Goal: Information Seeking & Learning: Learn about a topic

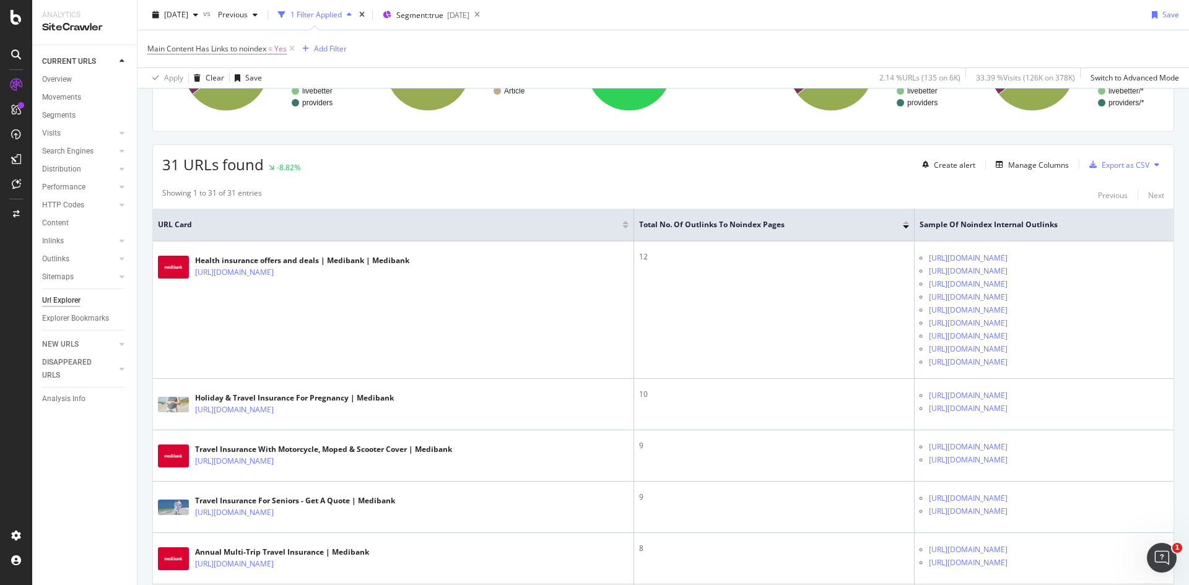
scroll to position [182, 0]
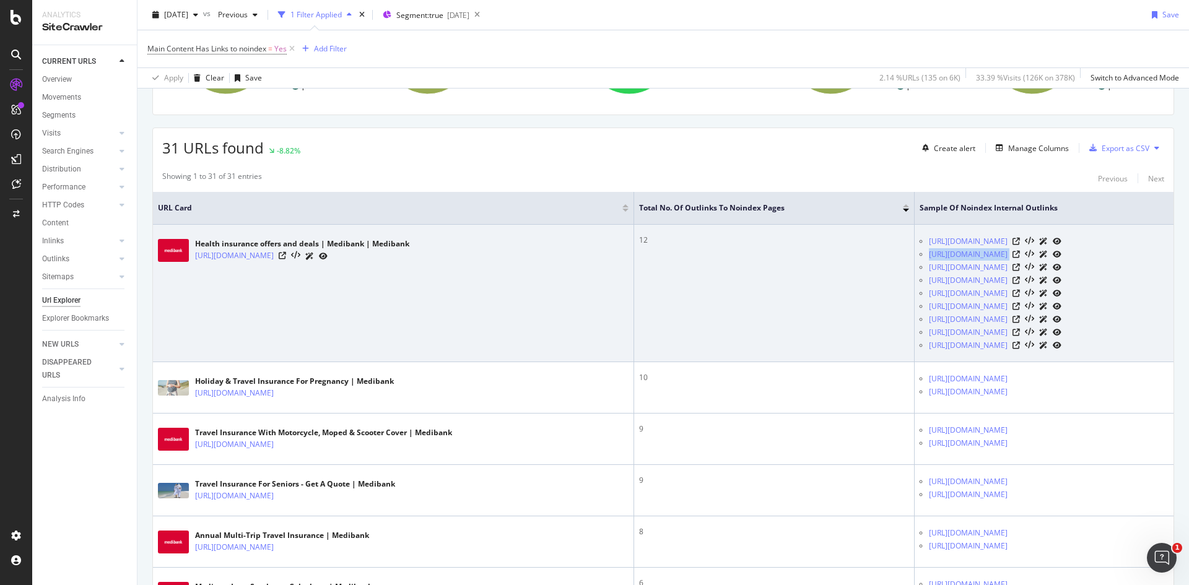
drag, startPoint x: 784, startPoint y: 254, endPoint x: 971, endPoint y: 254, distance: 187.0
click at [971, 254] on ul "https://www.medibank.com.au/health-insurance/c/campaign/ https://www.medibank.c…" at bounding box center [1043, 293] width 249 height 117
copy div "[URL][DOMAIN_NAME]"
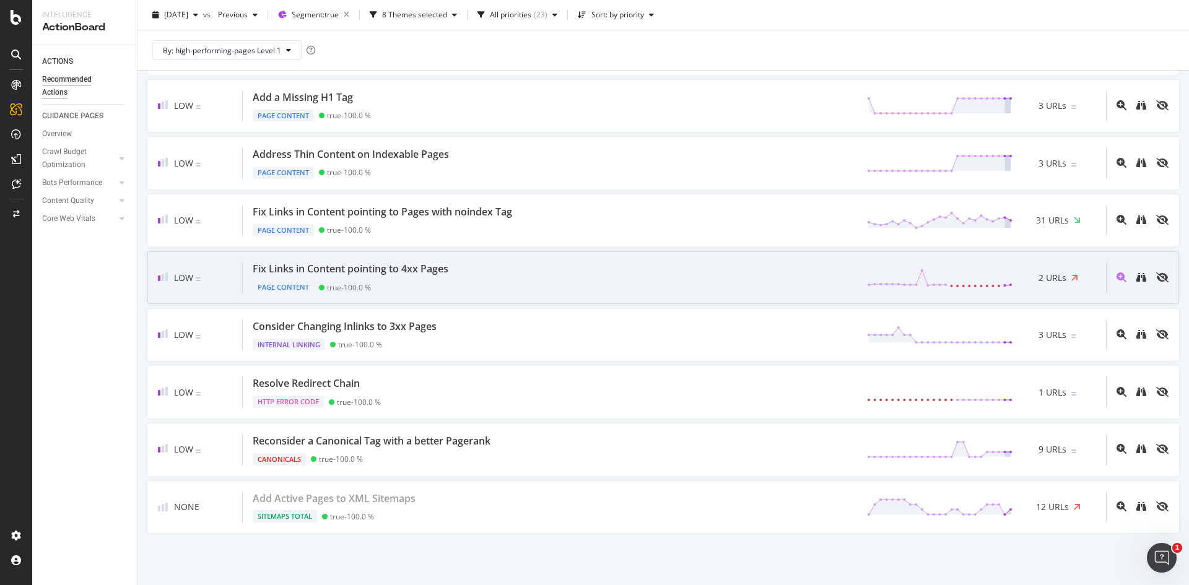
scroll to position [638, 0]
click at [496, 275] on div "Fix Links in Content pointing to 4xx Pages Page Content true - 100.0 % 2 URLs" at bounding box center [674, 278] width 863 height 32
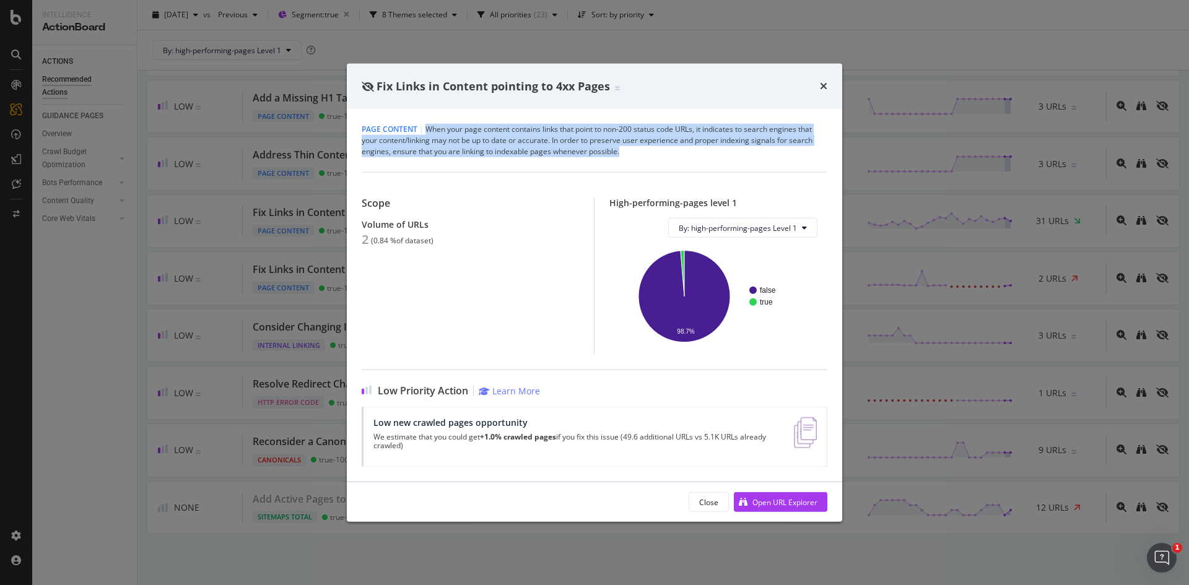
drag, startPoint x: 682, startPoint y: 155, endPoint x: 427, endPoint y: 130, distance: 256.3
click at [427, 130] on div "Page Content | When your page content contains links that point to non-200 stat…" at bounding box center [595, 140] width 466 height 33
copy div "When your page content contains links that point to non-200 status code URLs, i…"
click at [826, 86] on icon "times" at bounding box center [823, 86] width 7 height 10
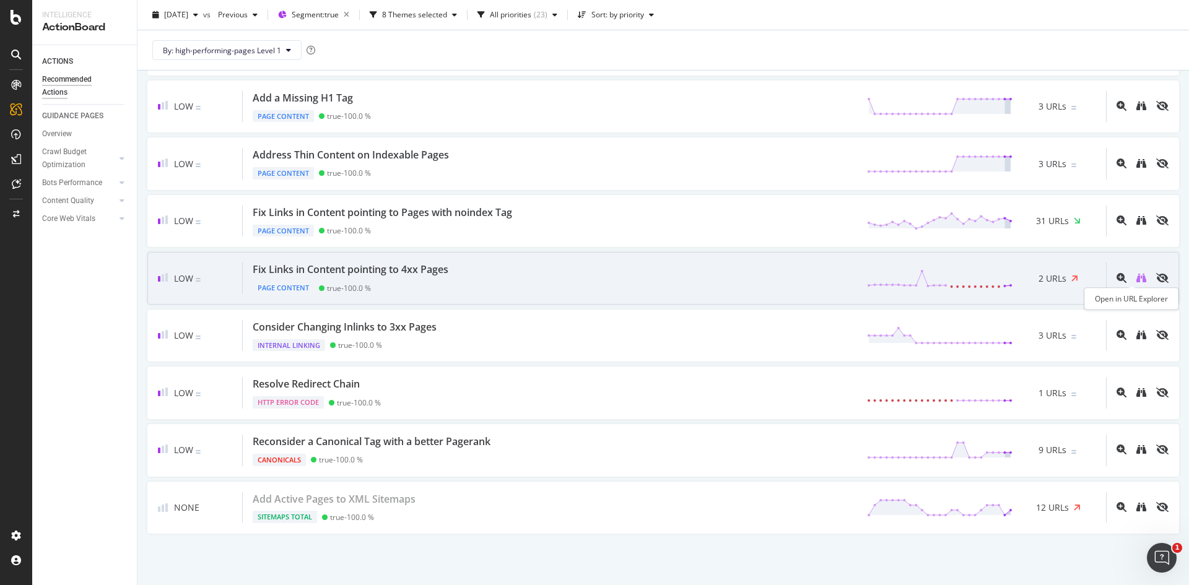
click at [1136, 278] on icon "binoculars" at bounding box center [1141, 278] width 10 height 10
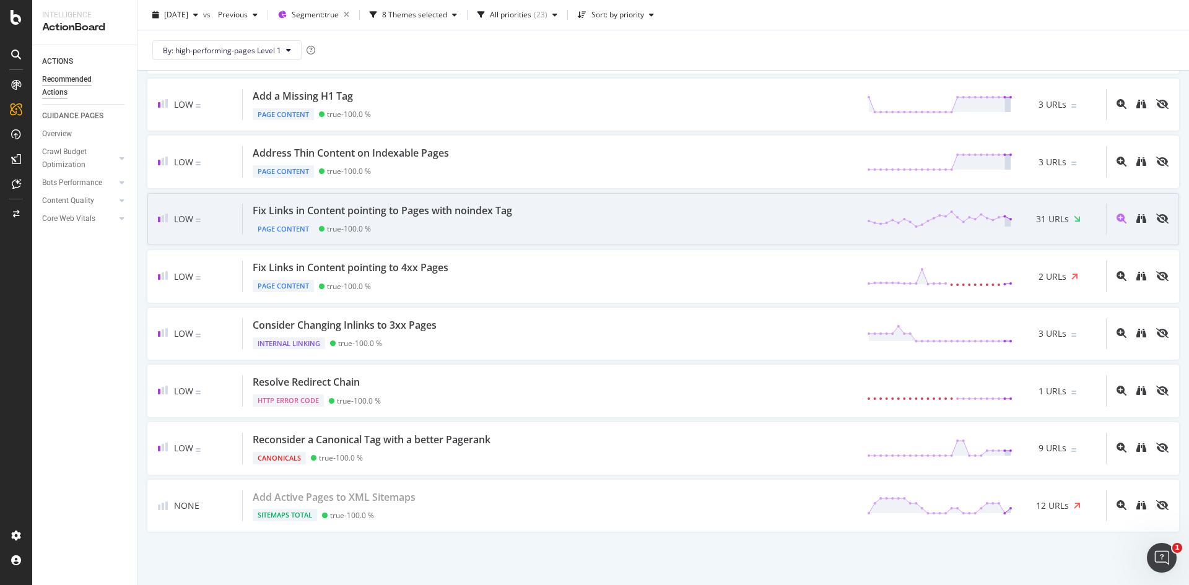
scroll to position [639, 0]
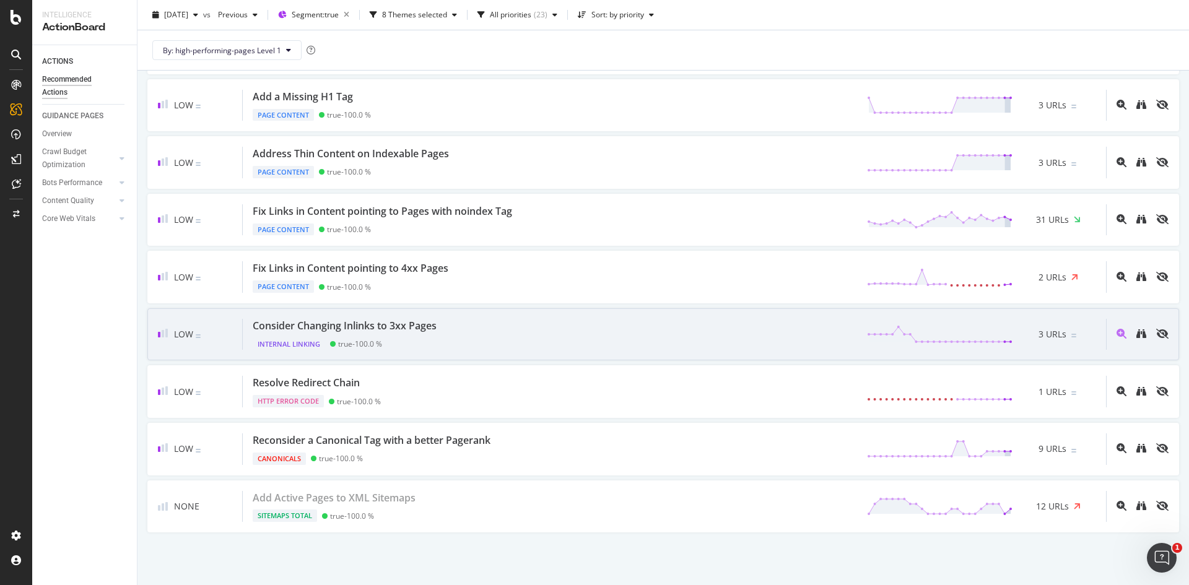
click at [580, 325] on div "Consider Changing Inlinks to 3xx Pages Internal Linking true - 100.0 % 3 URLs" at bounding box center [674, 335] width 863 height 32
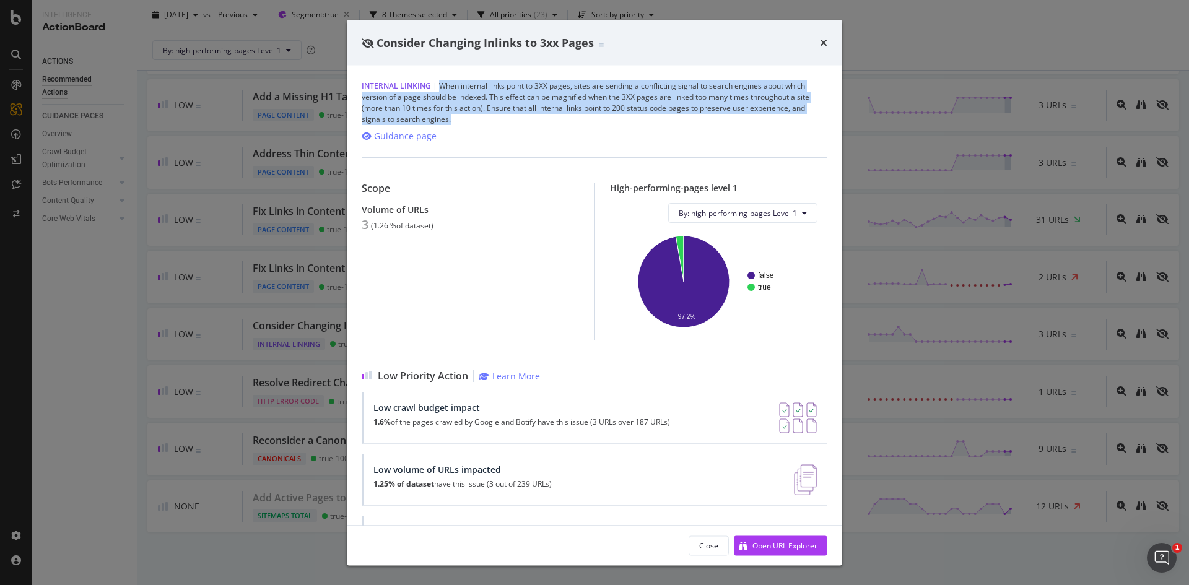
drag, startPoint x: 490, startPoint y: 118, endPoint x: 441, endPoint y: 88, distance: 57.8
click at [441, 88] on div "Internal Linking | When internal links point to 3XX pages, sites are sending a …" at bounding box center [595, 102] width 466 height 45
copy div "When internal links point to 3XX pages, sites are sending a conflicting signal …"
click at [821, 46] on icon "times" at bounding box center [823, 43] width 7 height 10
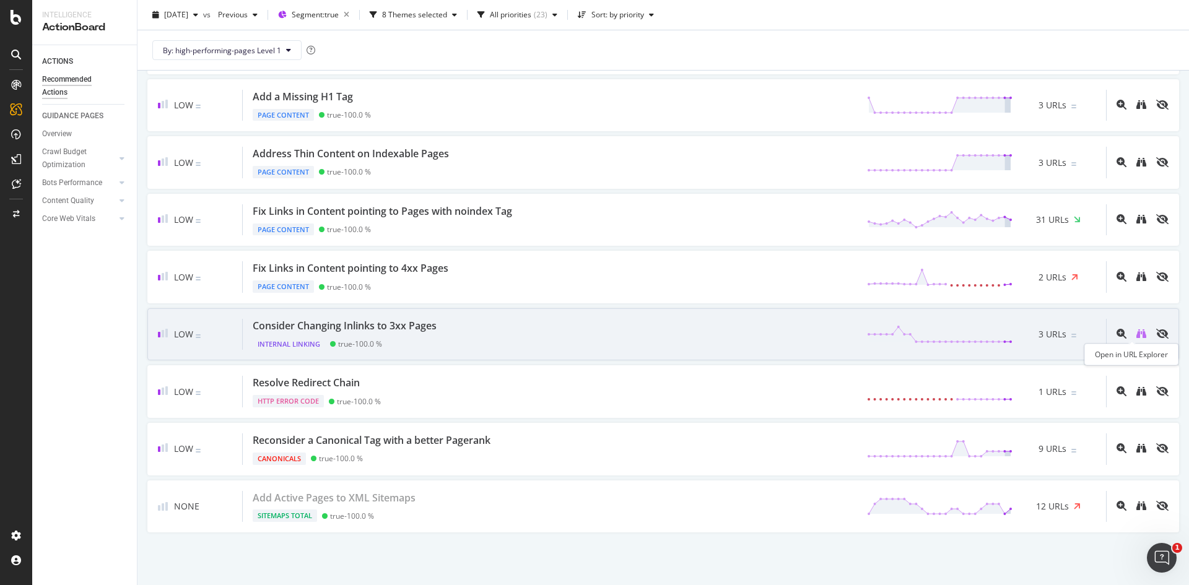
click at [1136, 333] on icon "binoculars" at bounding box center [1141, 334] width 10 height 10
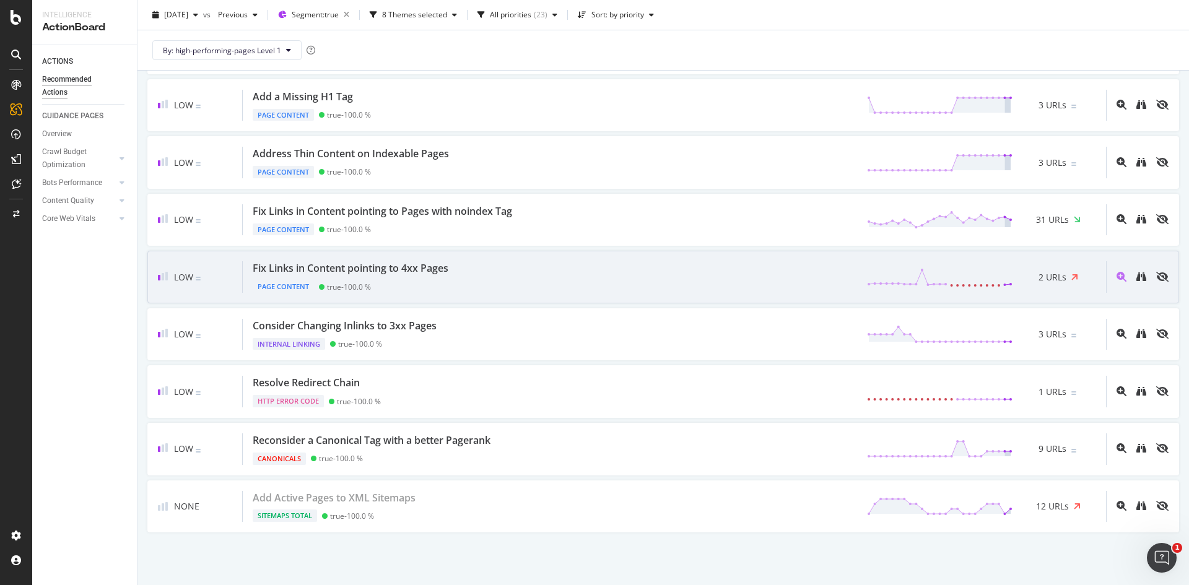
scroll to position [639, 0]
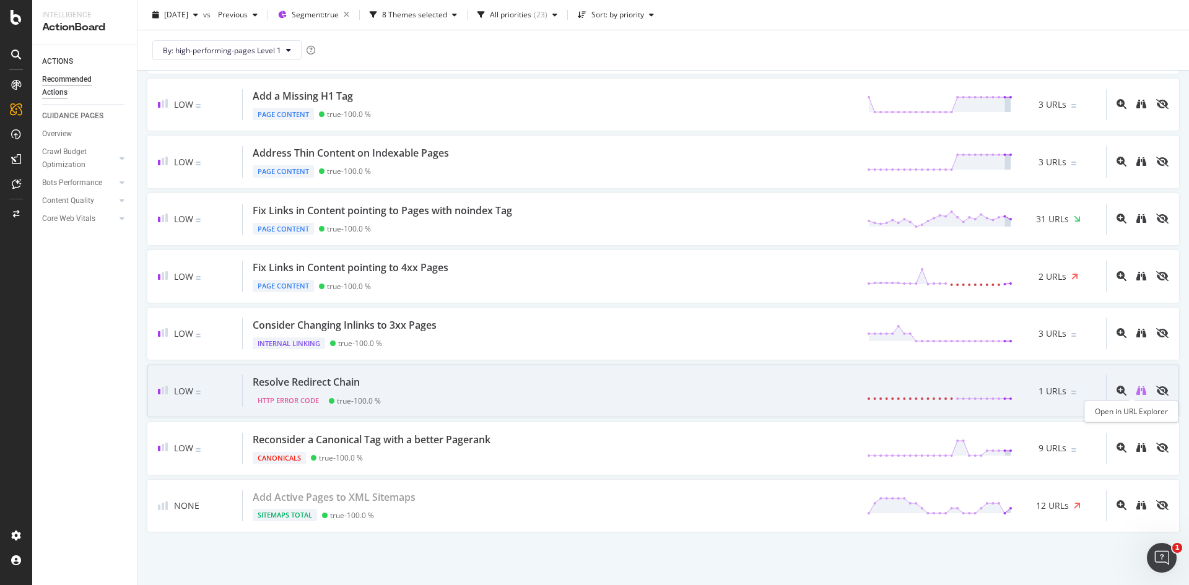
click at [1136, 389] on icon "binoculars" at bounding box center [1141, 391] width 10 height 10
click at [500, 383] on div "Resolve Redirect Chain HTTP Error Code true - 100.0 % 1 URLs" at bounding box center [674, 391] width 863 height 32
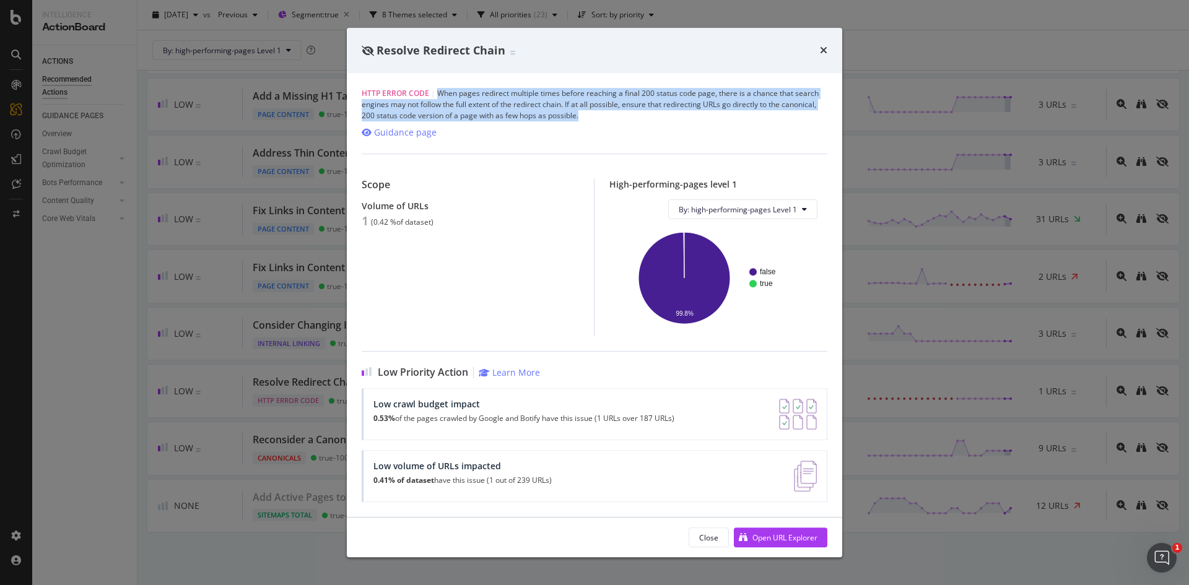
drag, startPoint x: 604, startPoint y: 119, endPoint x: 438, endPoint y: 89, distance: 168.8
click at [438, 89] on div "HTTP Error Code | When pages redirect multiple times before reaching a final 20…" at bounding box center [595, 104] width 466 height 33
copy div "When pages redirect multiple times before reaching a final 200 status code page…"
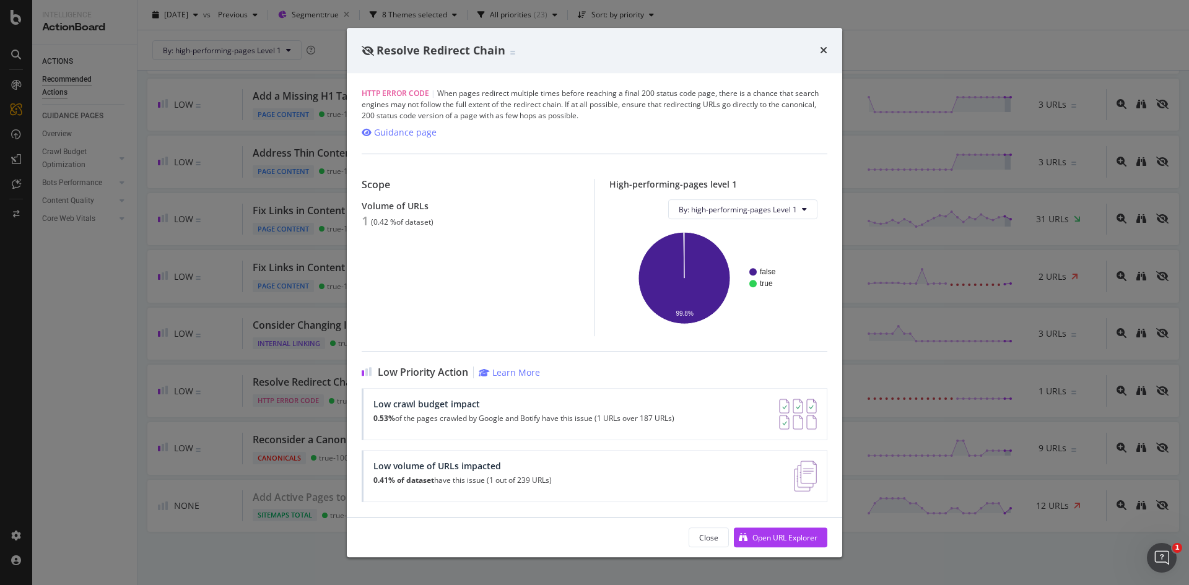
click at [819, 45] on div "Resolve Redirect Chain" at bounding box center [595, 51] width 466 height 16
click at [826, 48] on icon "times" at bounding box center [823, 50] width 7 height 10
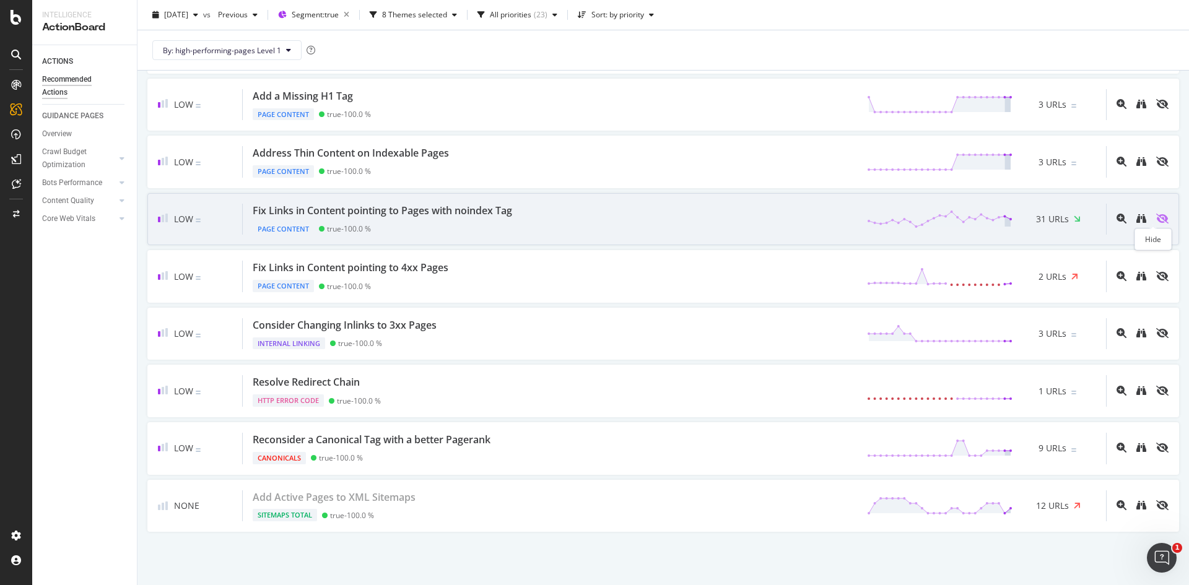
click at [1156, 217] on icon "eye-slash" at bounding box center [1162, 219] width 12 height 10
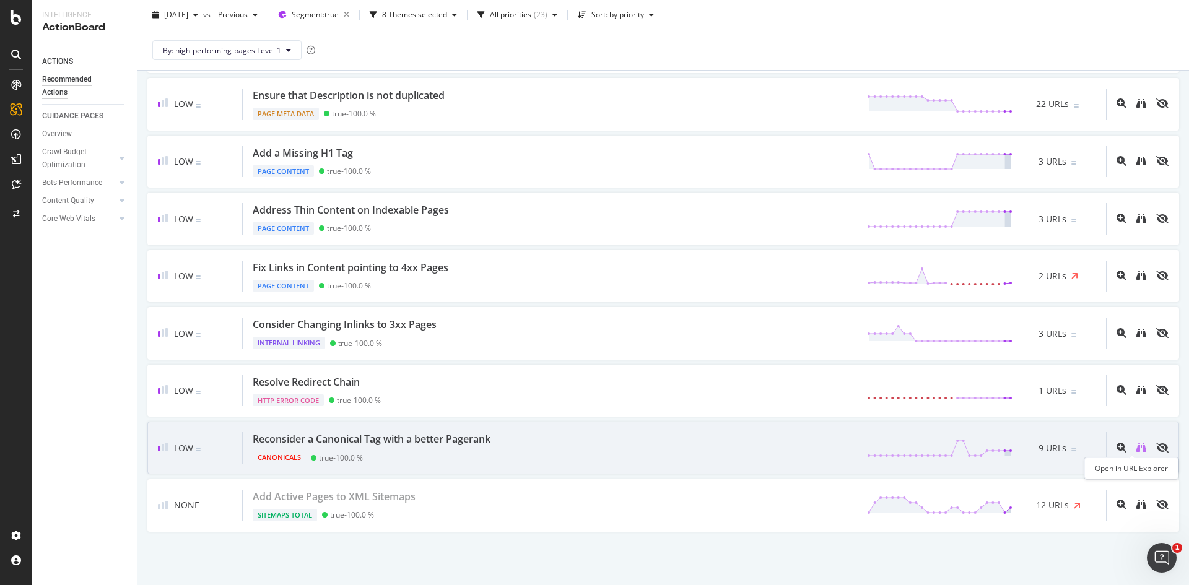
click at [1136, 443] on icon "binoculars" at bounding box center [1141, 448] width 10 height 10
click at [557, 448] on div "Reconsider a Canonical Tag with a better Pagerank Canonicals true - 100.0 % 9 U…" at bounding box center [674, 448] width 863 height 32
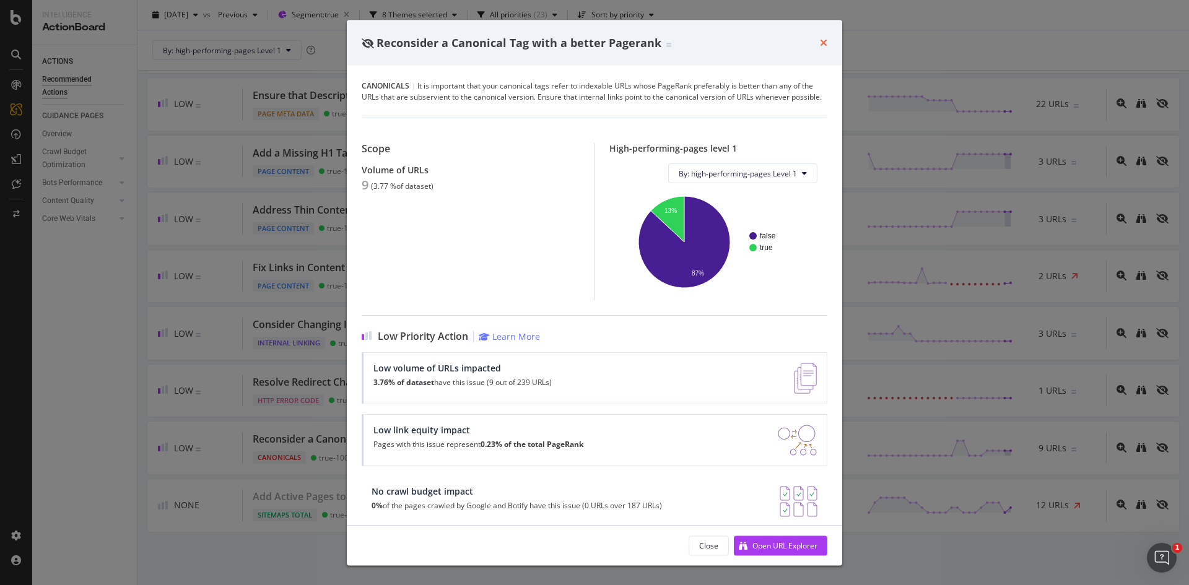
click at [823, 39] on icon "times" at bounding box center [823, 43] width 7 height 10
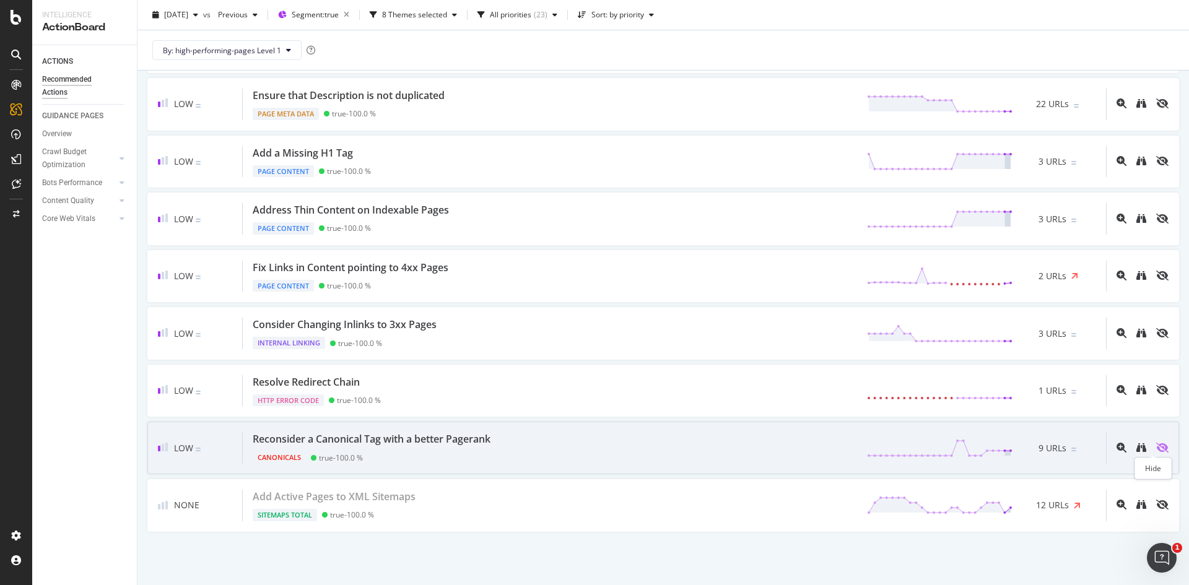
click at [1156, 448] on icon "eye-slash" at bounding box center [1162, 448] width 12 height 10
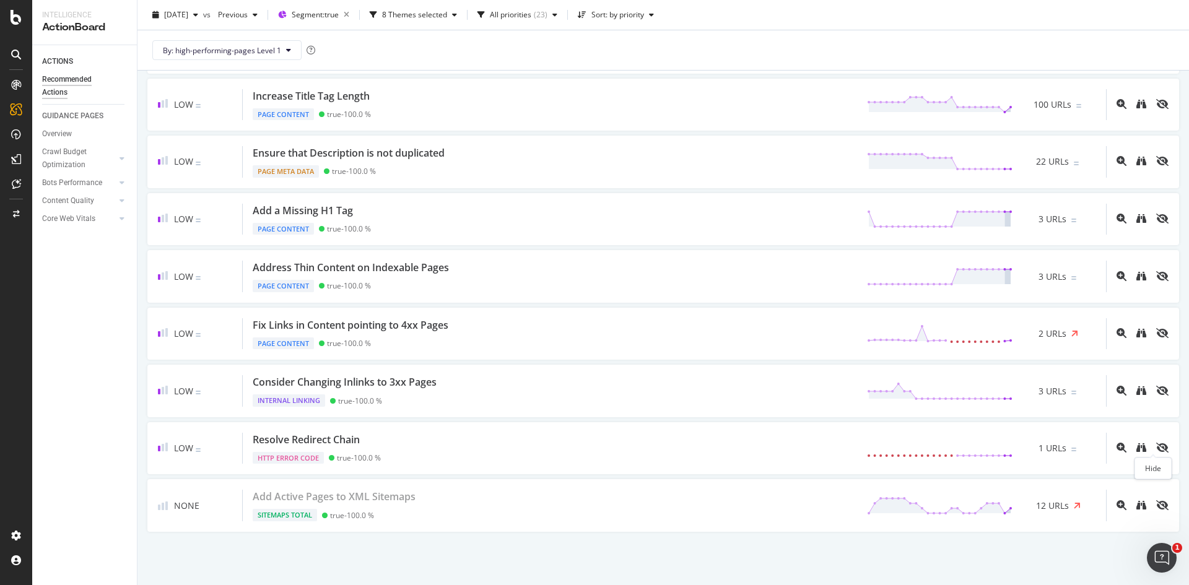
scroll to position [525, 0]
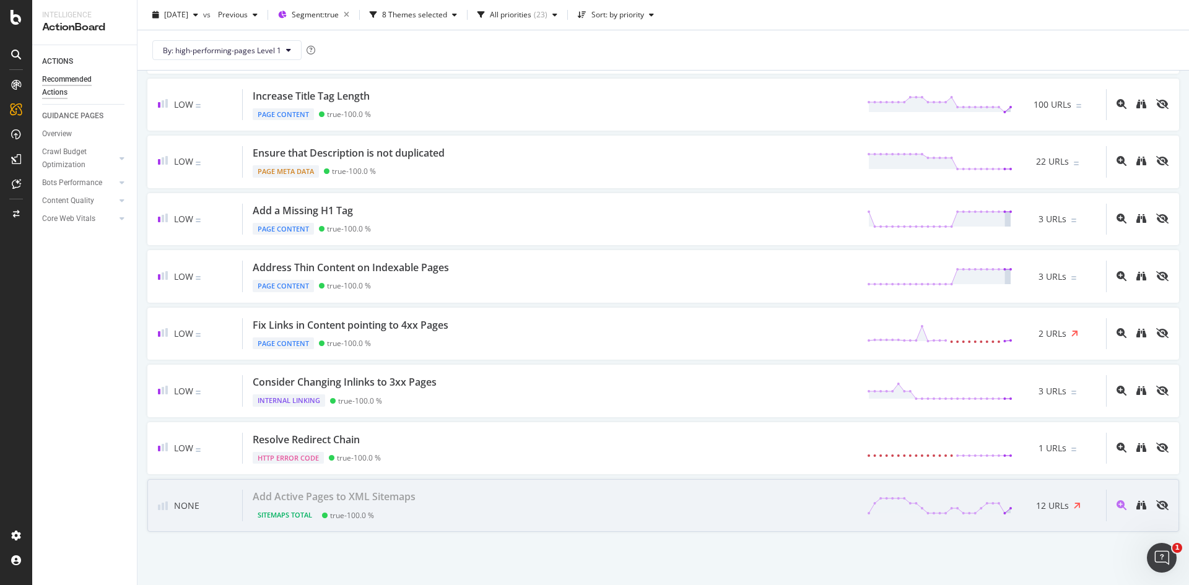
click at [550, 508] on div "Add Active Pages to XML Sitemaps Sitemaps Total true - 100.0 % 12 URLs" at bounding box center [674, 506] width 863 height 32
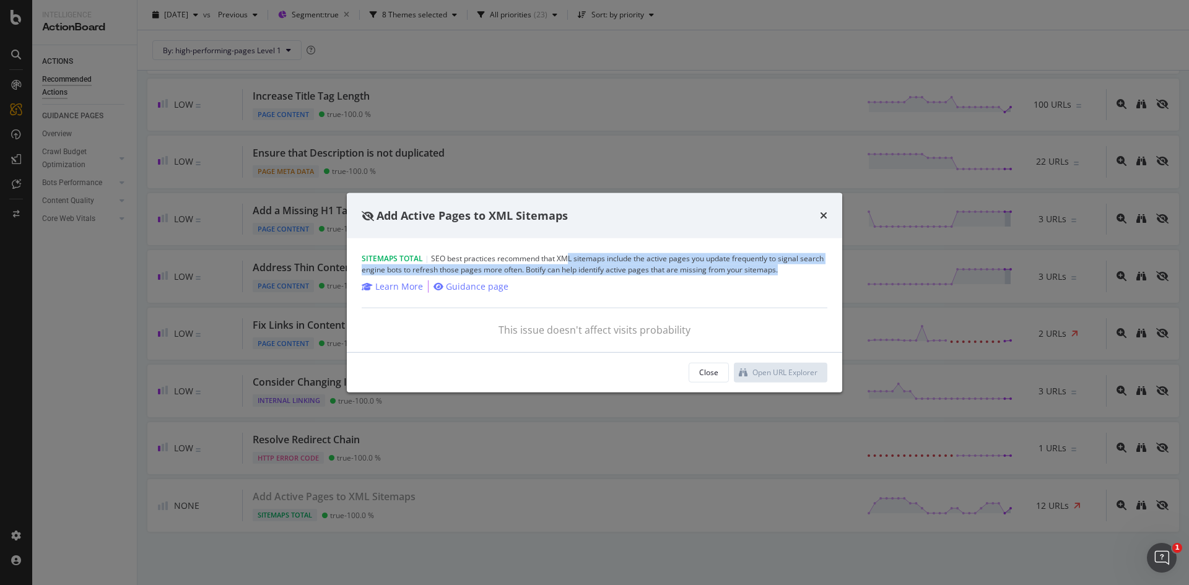
drag, startPoint x: 792, startPoint y: 272, endPoint x: 567, endPoint y: 259, distance: 225.1
click at [567, 259] on div "Sitemaps Total | SEO best practices recommend that XML sitemaps include the act…" at bounding box center [595, 264] width 466 height 22
click at [539, 267] on div "Sitemaps Total | SEO best practices recommend that XML sitemaps include the act…" at bounding box center [595, 264] width 466 height 22
drag, startPoint x: 524, startPoint y: 271, endPoint x: 431, endPoint y: 256, distance: 93.4
click at [431, 256] on div "Sitemaps Total | SEO best practices recommend that XML sitemaps include the act…" at bounding box center [595, 264] width 466 height 22
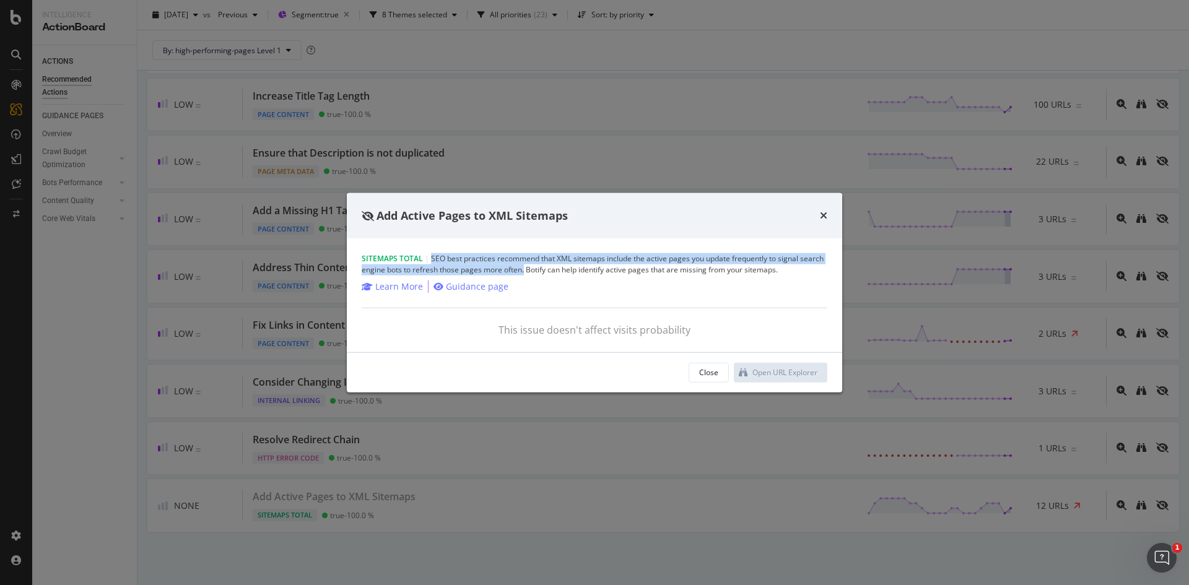
copy div "SEO best practices recommend that XML sitemaps include the active pages you upd…"
click at [825, 210] on icon "times" at bounding box center [823, 215] width 7 height 10
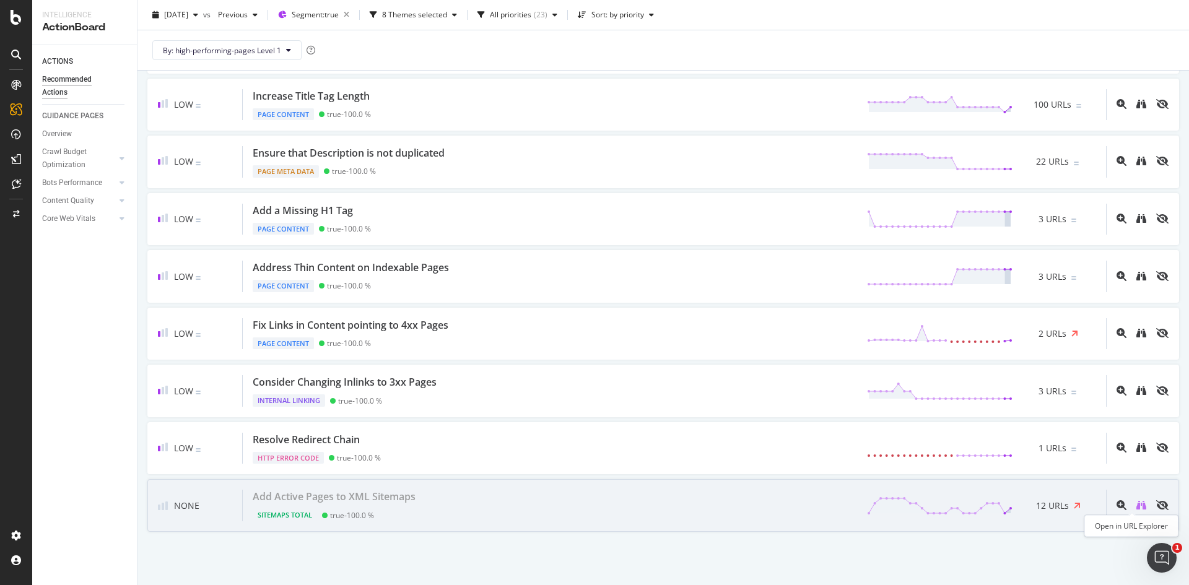
click at [1136, 501] on icon "binoculars" at bounding box center [1141, 505] width 10 height 10
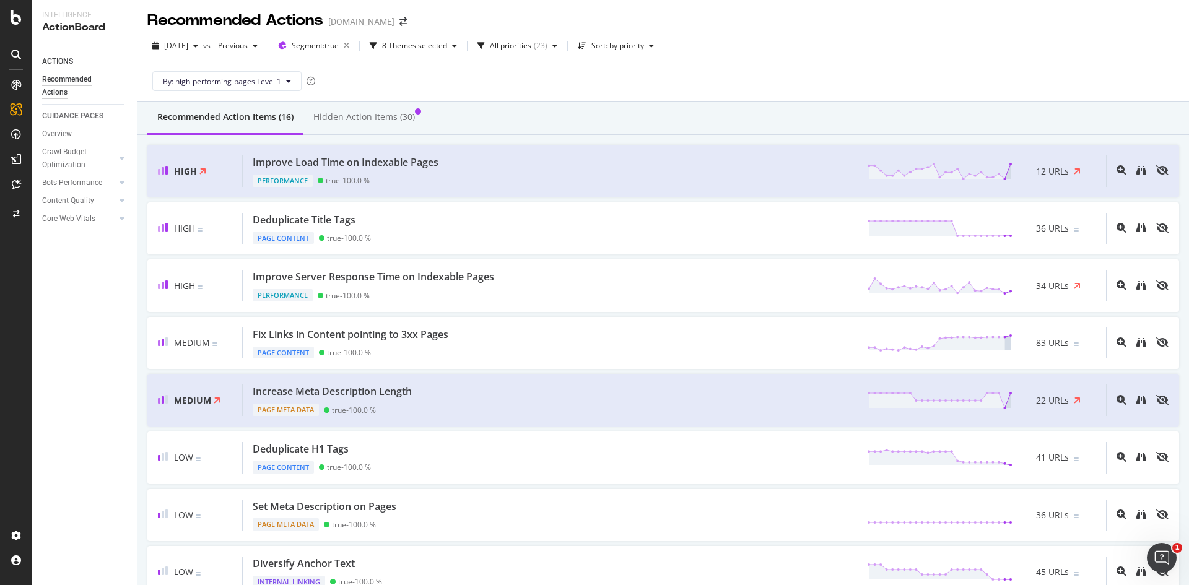
click at [823, 89] on div "By: high-performing-pages Level 1" at bounding box center [662, 81] width 1031 height 40
click at [480, 163] on div "Improve Load Time on Indexable Pages Performance true - 100.0 % 12 URLs" at bounding box center [674, 171] width 863 height 32
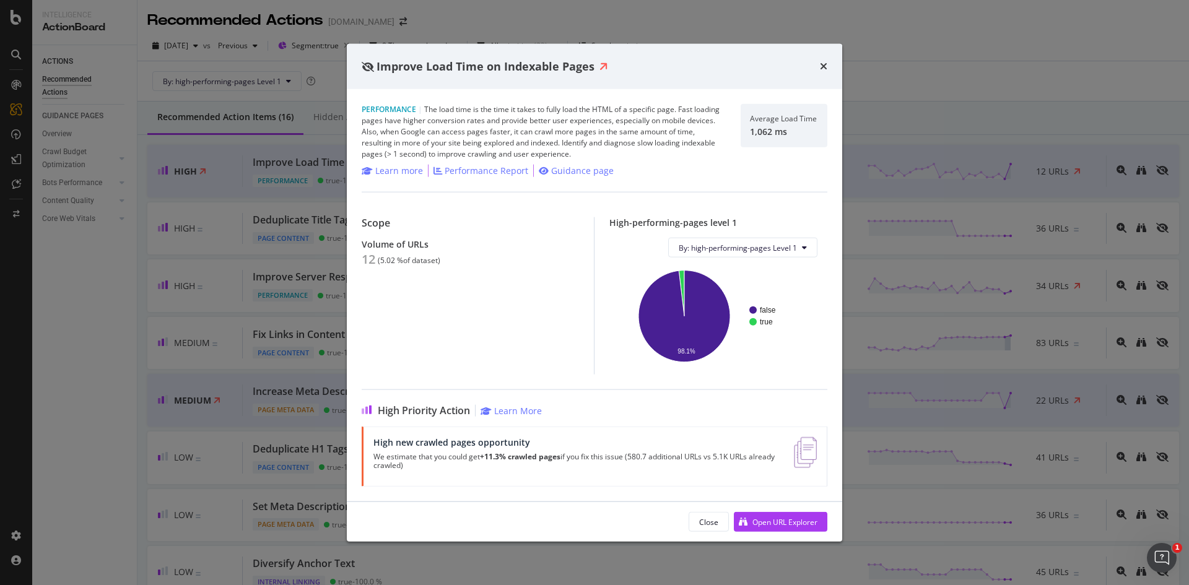
click at [818, 65] on div "Improve Load Time on Indexable Pages" at bounding box center [595, 66] width 466 height 16
click at [825, 68] on icon "times" at bounding box center [823, 66] width 7 height 10
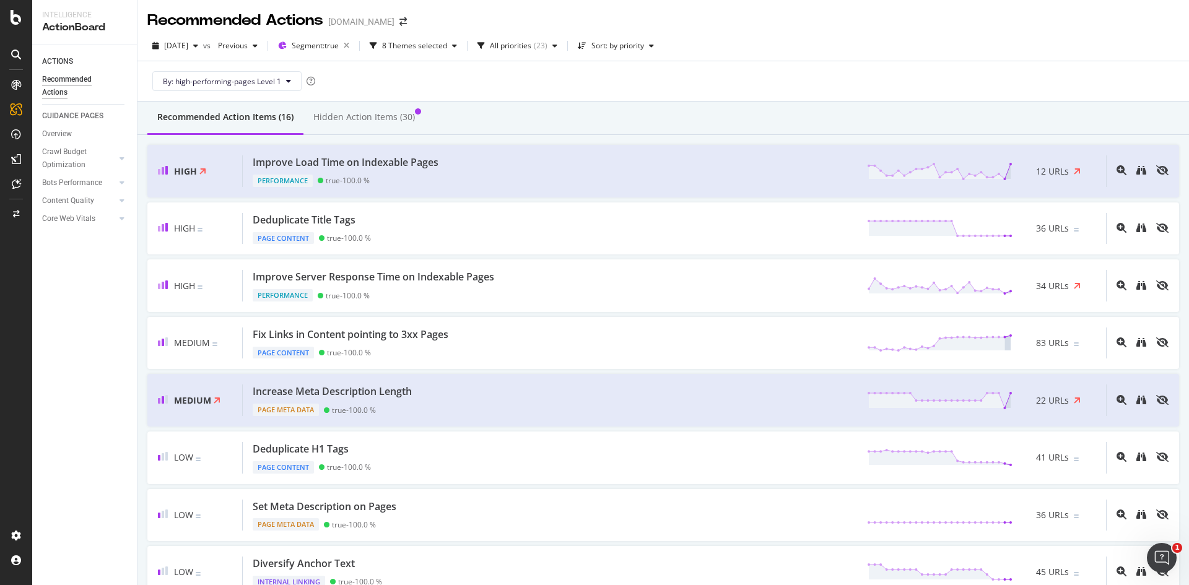
click at [886, 29] on div "Recommended Actions Medibank.com.au" at bounding box center [662, 15] width 1051 height 31
click at [339, 46] on span "Segment: true" at bounding box center [315, 45] width 47 height 11
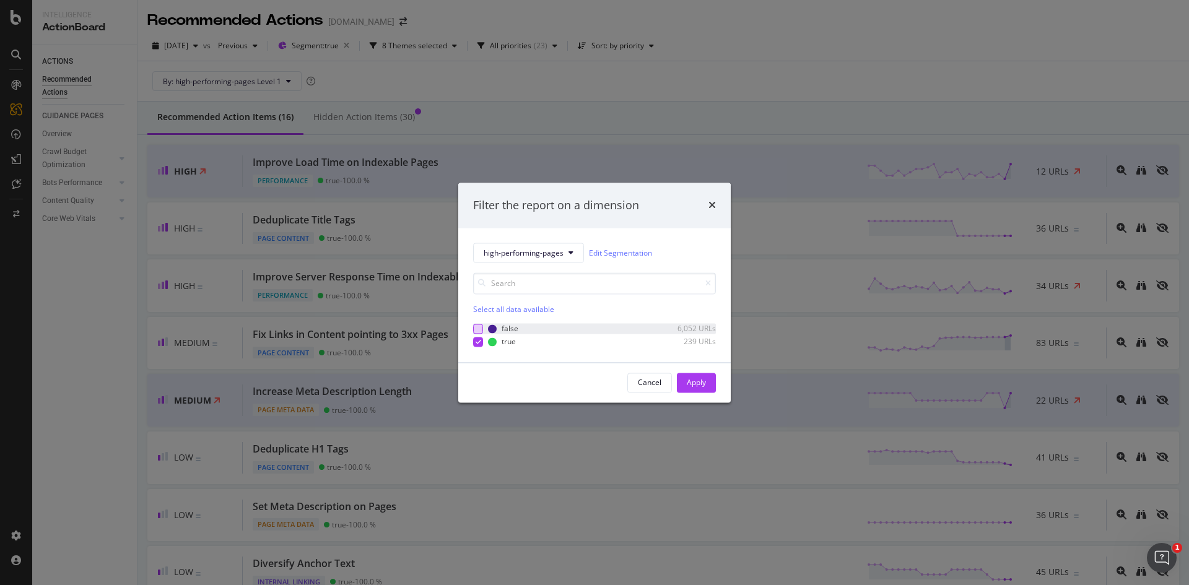
click at [476, 327] on div "modal" at bounding box center [478, 329] width 10 height 10
click at [704, 386] on div "Apply" at bounding box center [696, 382] width 19 height 11
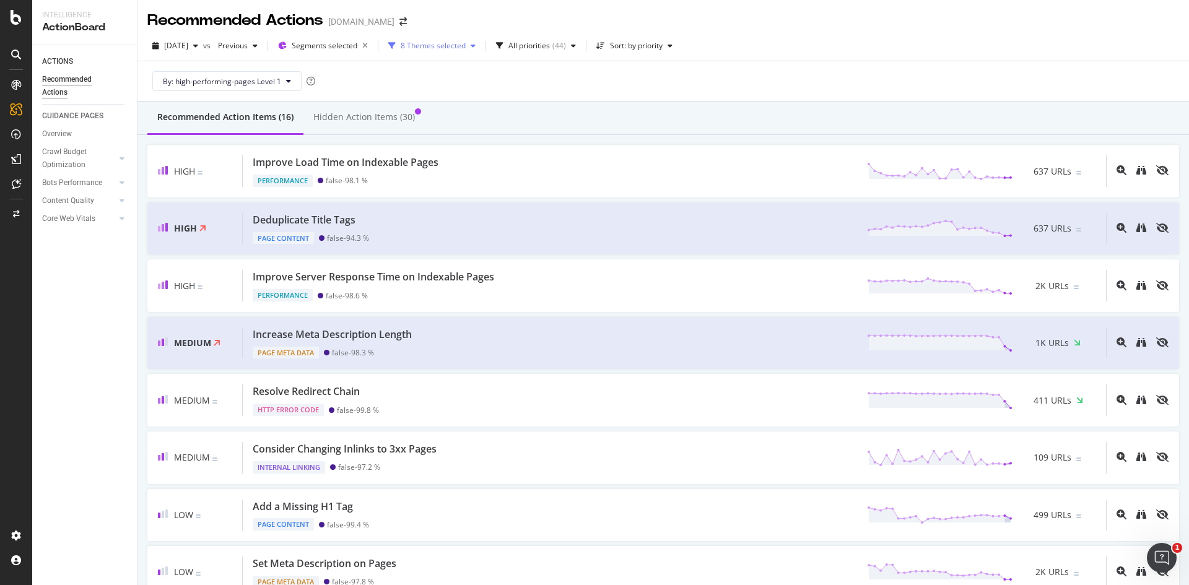
click at [454, 46] on div "8 Themes selected" at bounding box center [433, 45] width 65 height 7
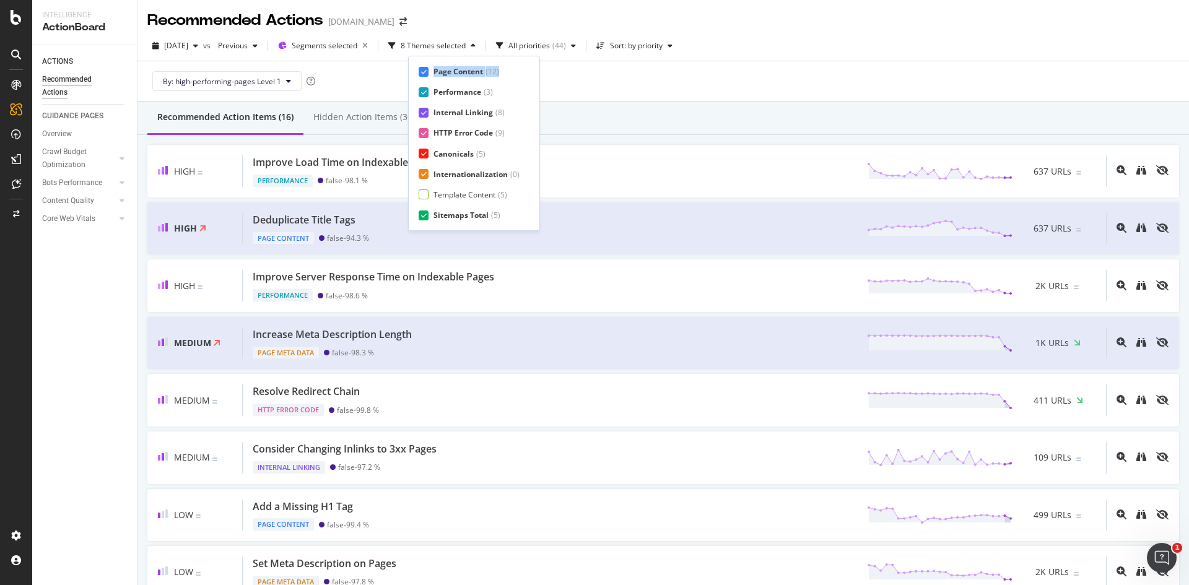
drag, startPoint x: 425, startPoint y: 72, endPoint x: 428, endPoint y: 93, distance: 20.7
click at [428, 93] on div "Page Content ( 12 ) Performance ( 3 ) Internal Linking ( 8 ) HTTP Error Code ( …" at bounding box center [473, 143] width 111 height 154
click at [426, 93] on icon at bounding box center [424, 92] width 6 height 6
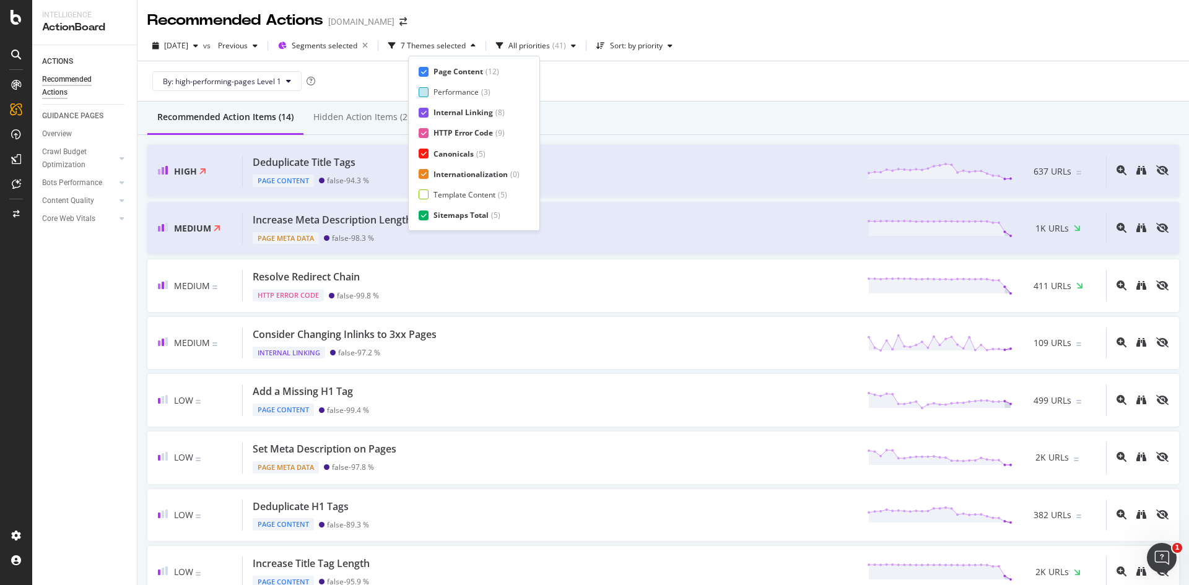
click at [422, 77] on div "Page Content ( 12 ) Performance ( 3 ) Internal Linking ( 8 ) HTTP Error Code ( …" at bounding box center [473, 143] width 111 height 154
click at [423, 70] on icon at bounding box center [424, 72] width 6 height 6
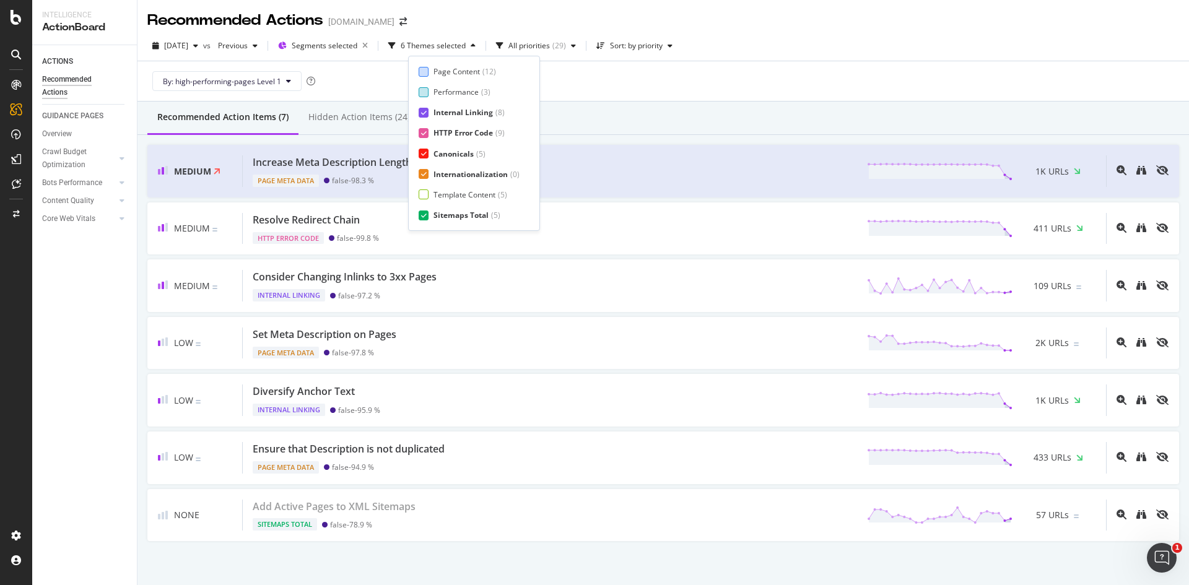
click at [424, 110] on icon at bounding box center [424, 113] width 6 height 6
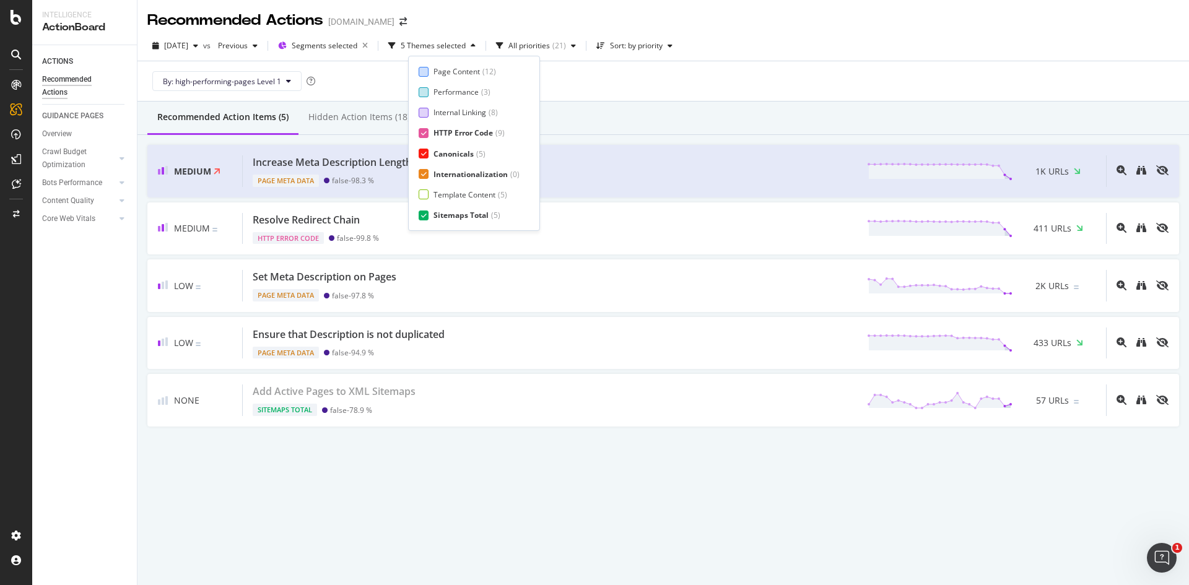
click at [424, 131] on icon at bounding box center [424, 133] width 6 height 6
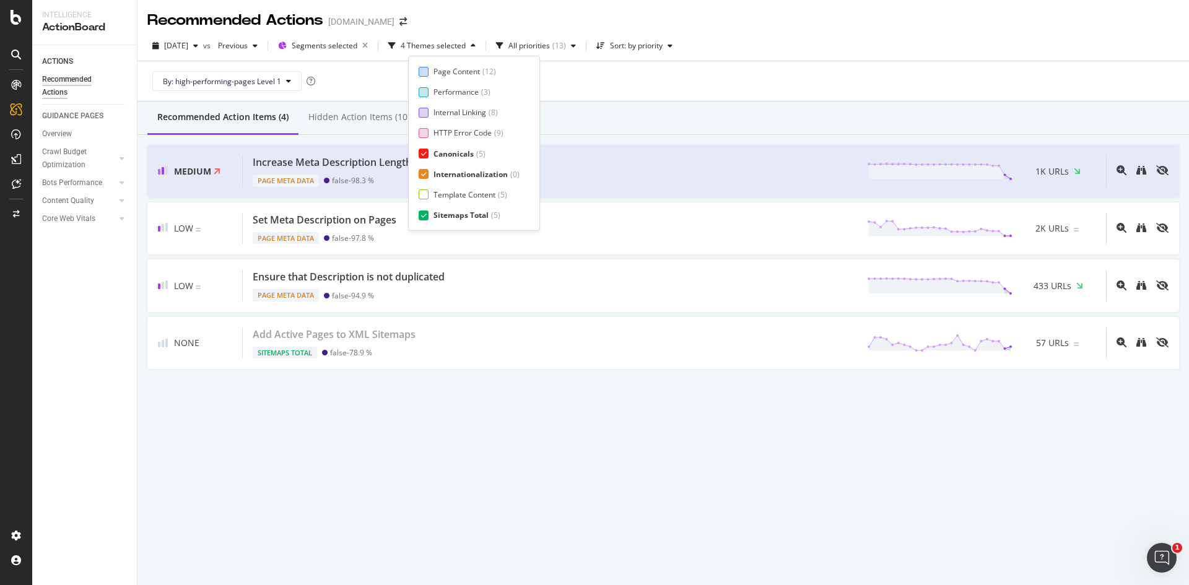
click at [425, 152] on icon at bounding box center [424, 153] width 6 height 6
click at [425, 173] on icon at bounding box center [424, 174] width 6 height 6
click at [425, 192] on icon at bounding box center [424, 195] width 6 height 6
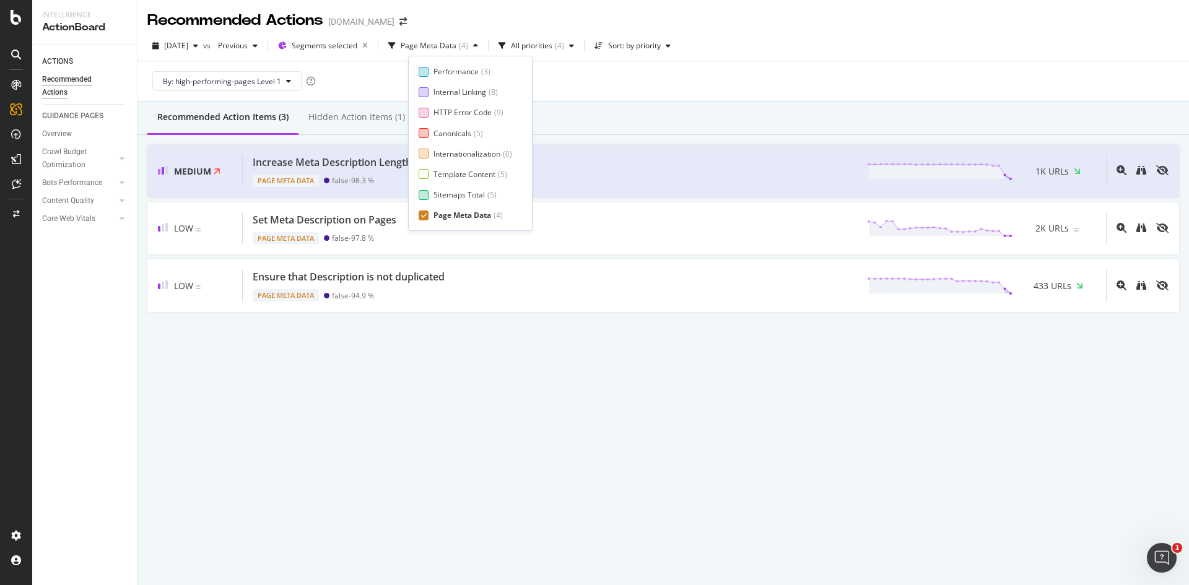
click at [425, 214] on icon at bounding box center [424, 215] width 6 height 6
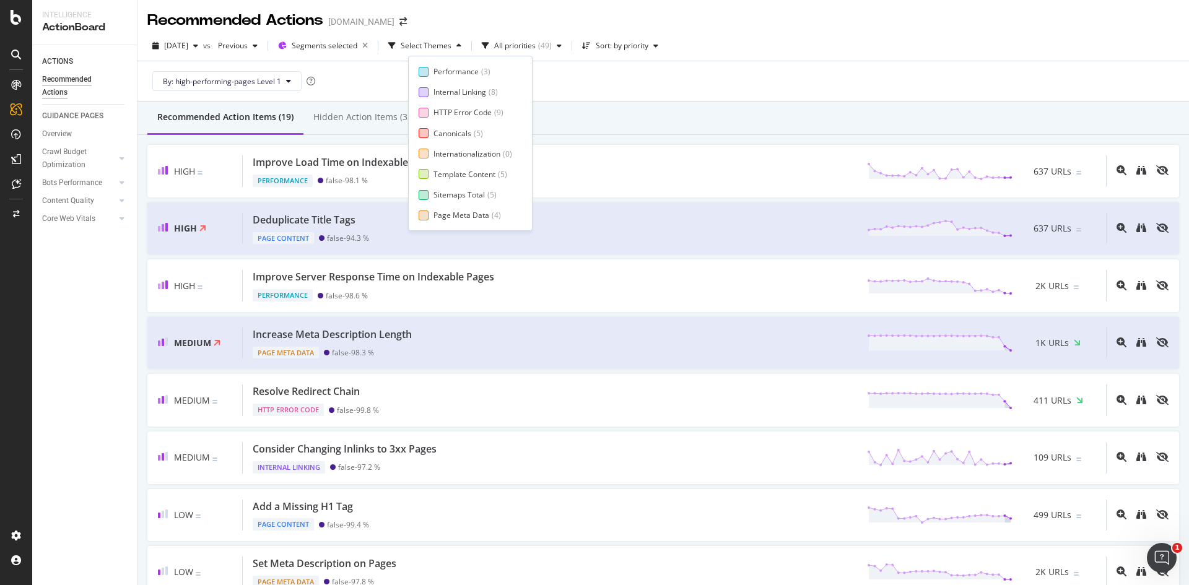
click at [421, 170] on div at bounding box center [423, 174] width 10 height 10
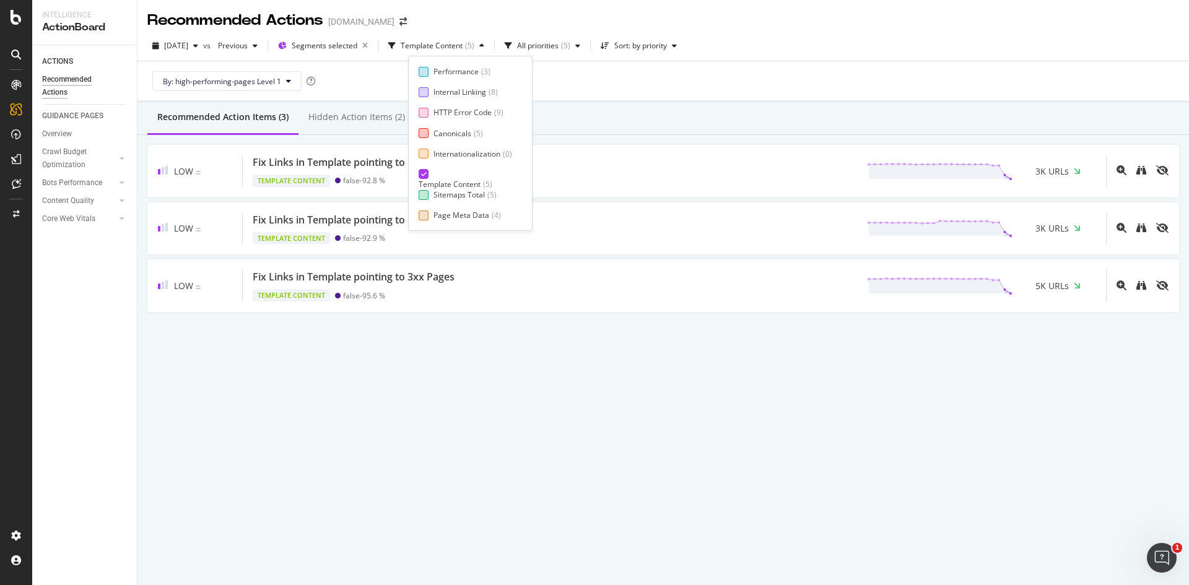
click at [470, 415] on div "Recommended Actions Medibank.com.au 2025 Sep. 14th vs Previous Segments selecte…" at bounding box center [662, 292] width 1051 height 585
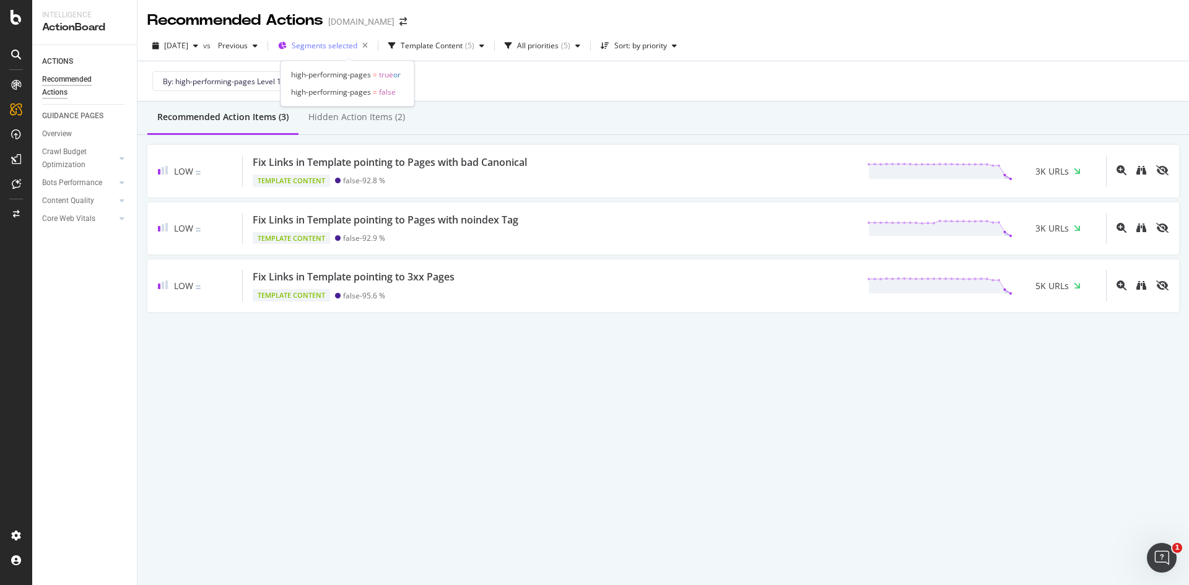
click at [336, 50] on span "Segments selected" at bounding box center [325, 45] width 66 height 11
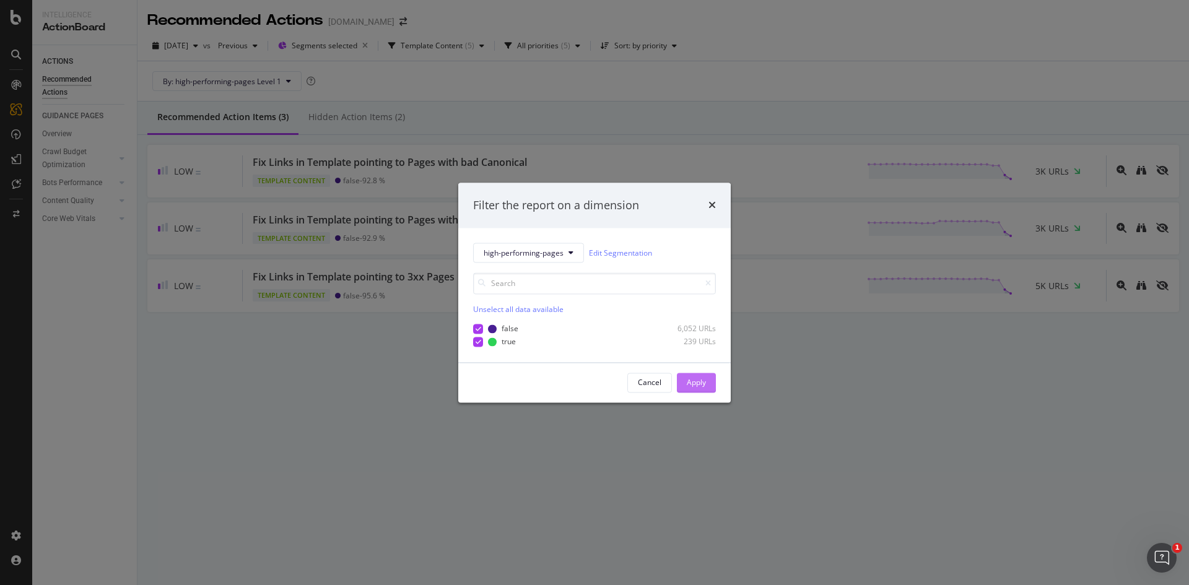
click at [705, 381] on div "Apply" at bounding box center [696, 382] width 19 height 11
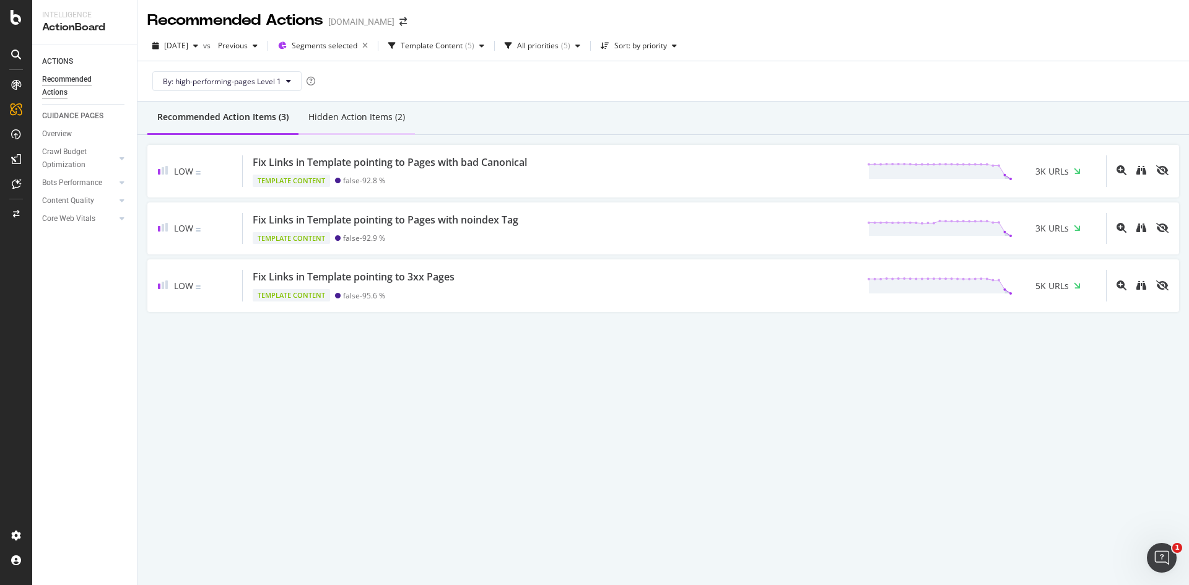
click at [362, 118] on div "Hidden Action Items (2)" at bounding box center [356, 117] width 97 height 12
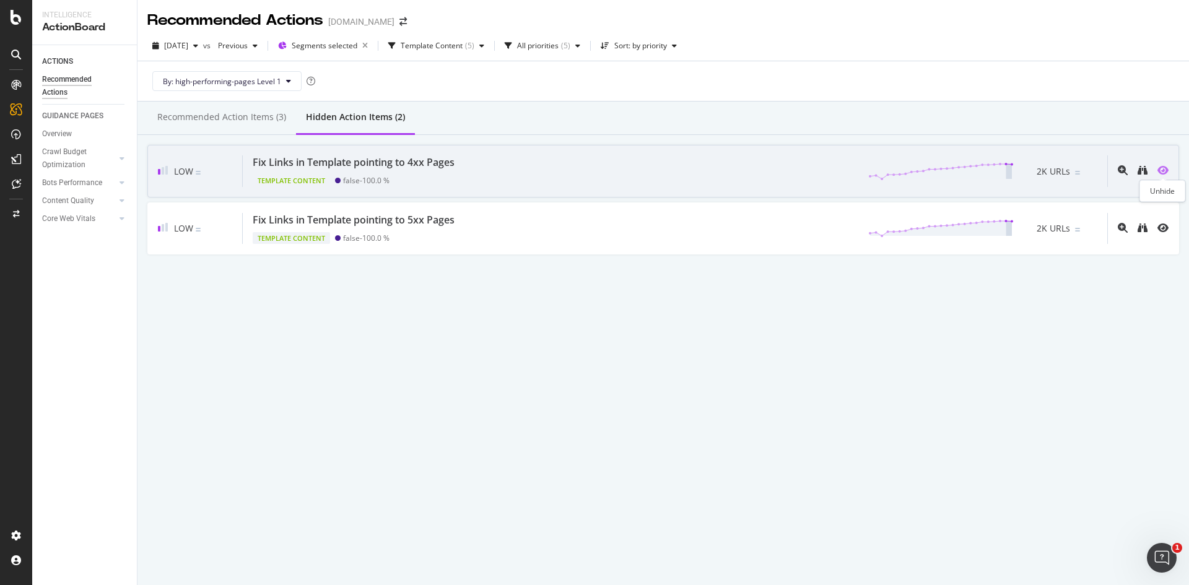
click at [1159, 170] on icon "eye" at bounding box center [1162, 170] width 11 height 10
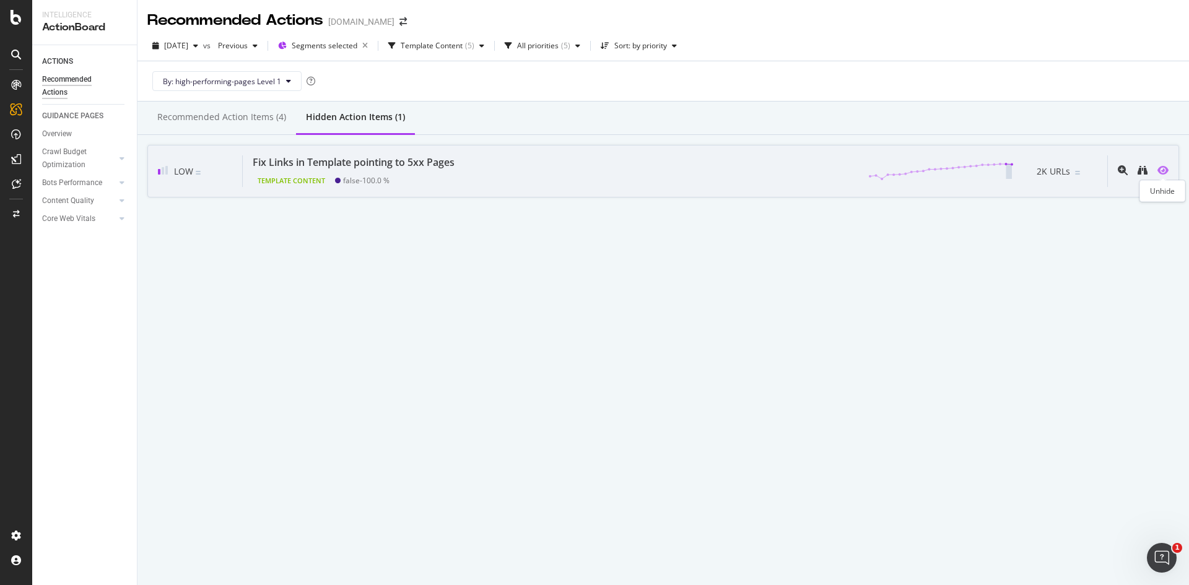
click at [1164, 167] on icon "eye" at bounding box center [1162, 170] width 11 height 10
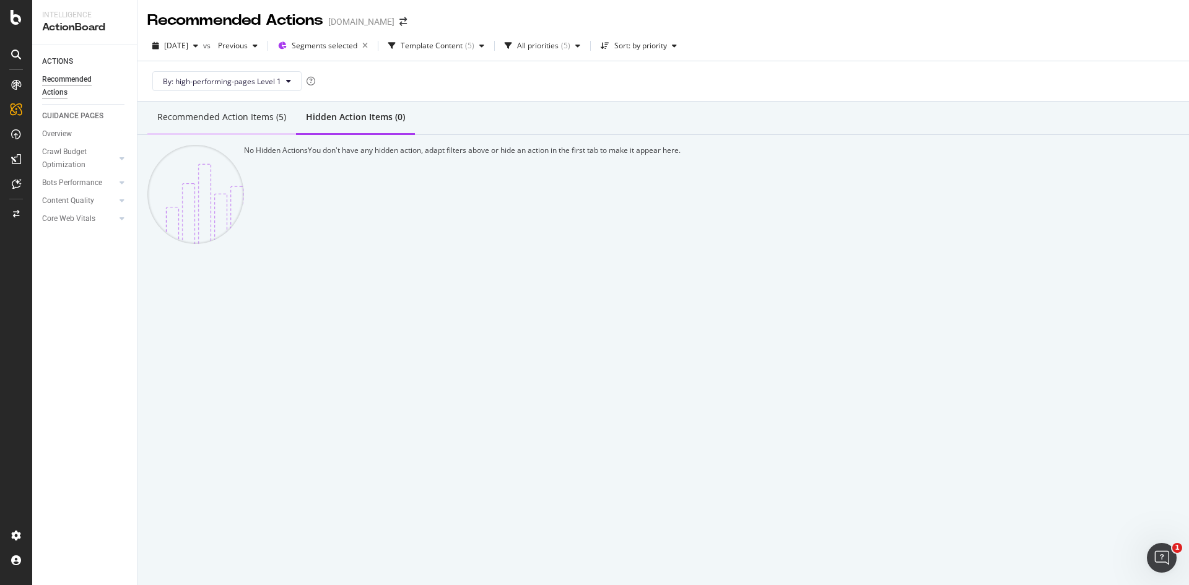
click at [175, 119] on div "Recommended Action Items (5)" at bounding box center [221, 117] width 129 height 12
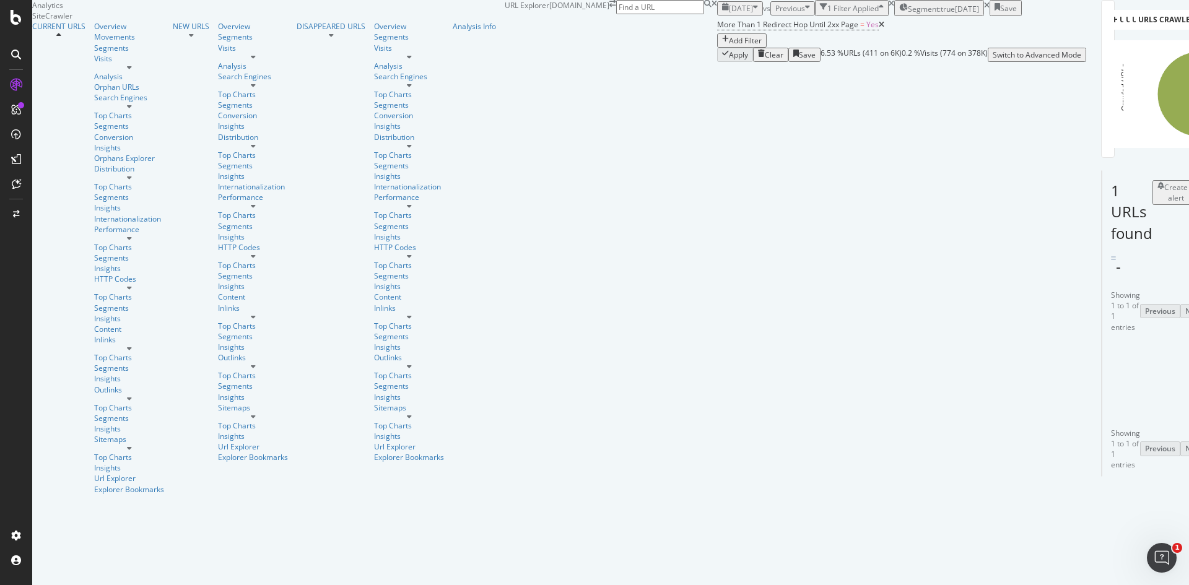
scroll to position [0, 52]
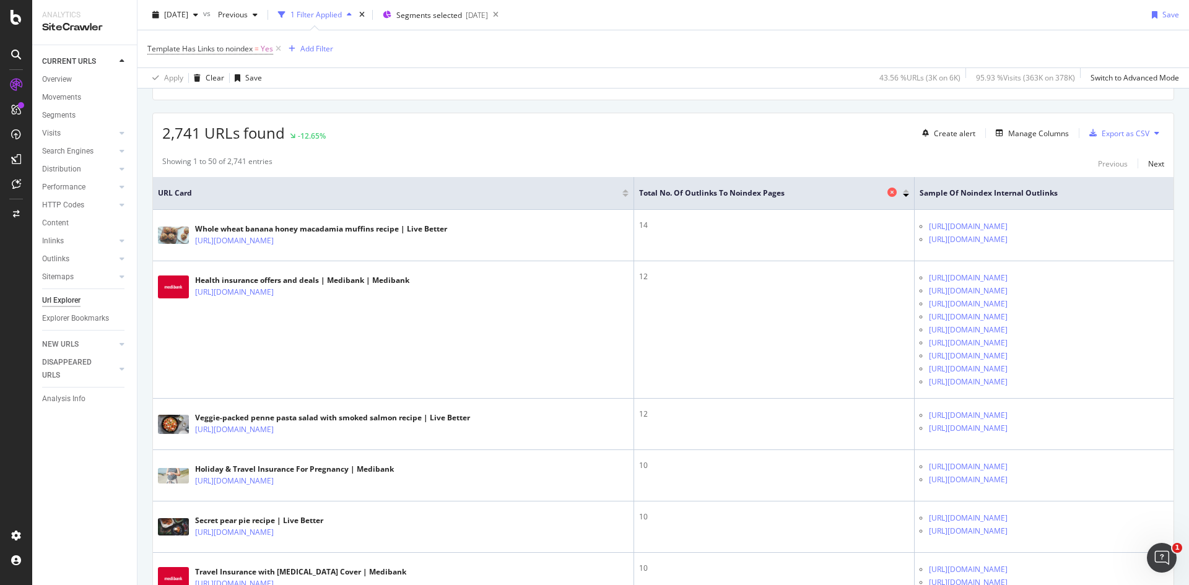
scroll to position [197, 0]
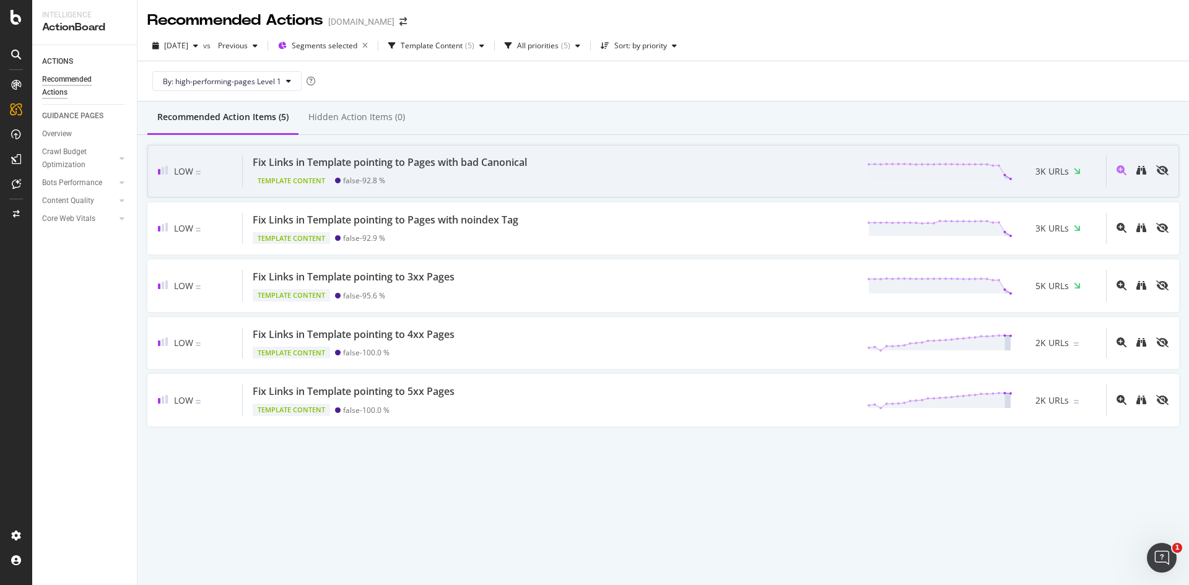
click at [467, 178] on div "Template Content false - 92.8 %" at bounding box center [392, 178] width 279 height 17
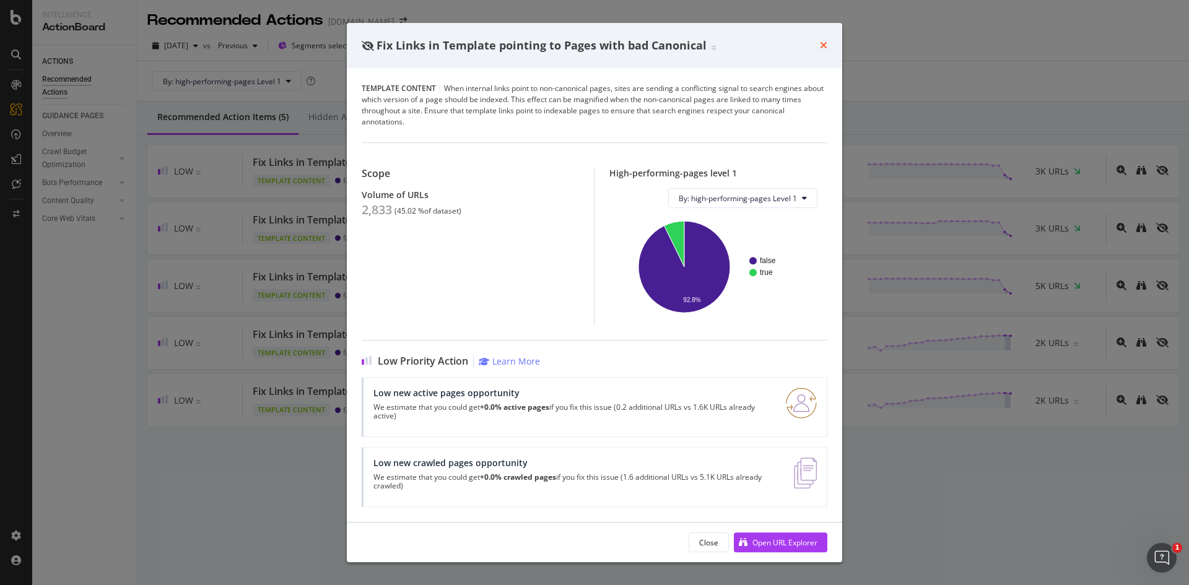
click at [821, 47] on icon "times" at bounding box center [823, 45] width 7 height 10
